Goal: Information Seeking & Learning: Understand process/instructions

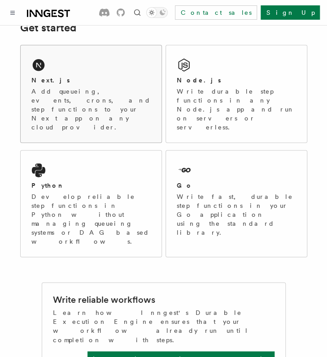
scroll to position [151, 0]
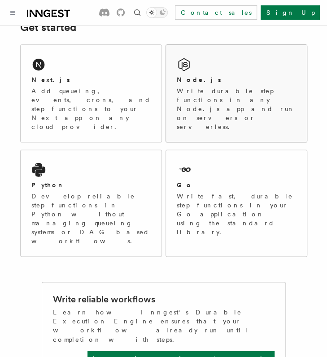
click at [216, 81] on div "Node.js" at bounding box center [236, 79] width 119 height 9
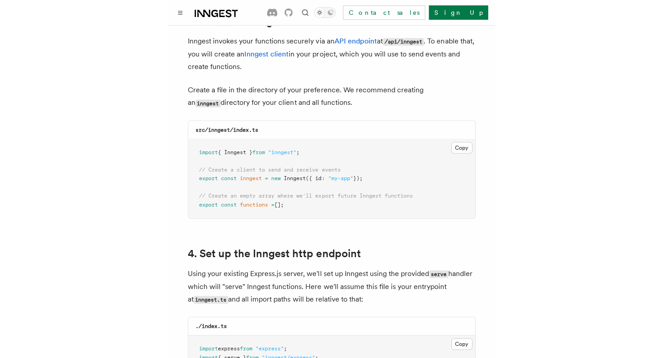
scroll to position [1165, 0]
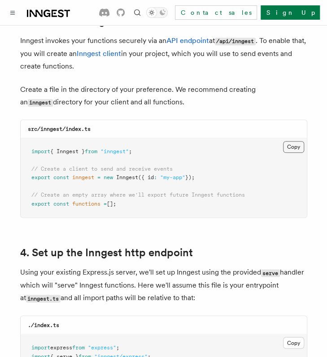
click at [287, 141] on button "Copy Copied" at bounding box center [293, 147] width 21 height 12
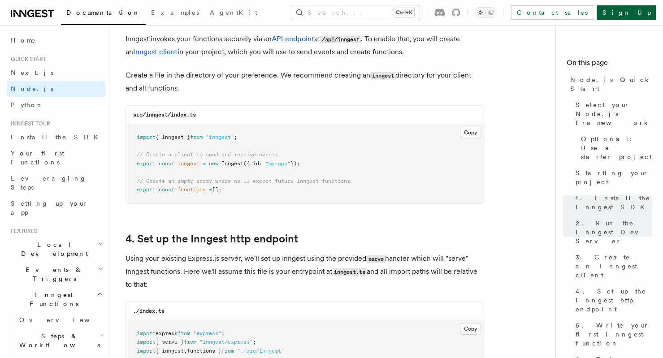
click at [326, 14] on link "Sign Up" at bounding box center [625, 12] width 59 height 14
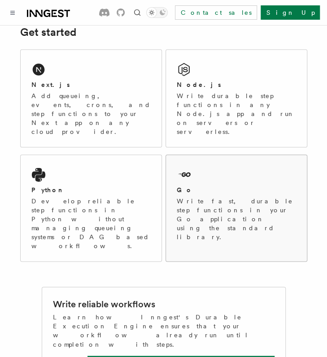
scroll to position [146, 0]
click at [196, 115] on p "Write durable step functions in any Node.js app and run on servers or serverles…" at bounding box center [236, 113] width 119 height 45
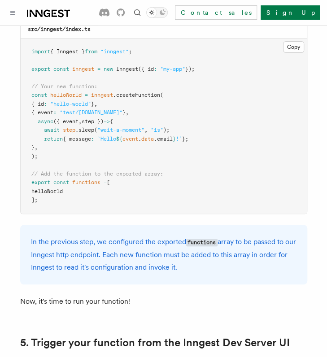
scroll to position [1877, 0]
